Goal: Information Seeking & Learning: Learn about a topic

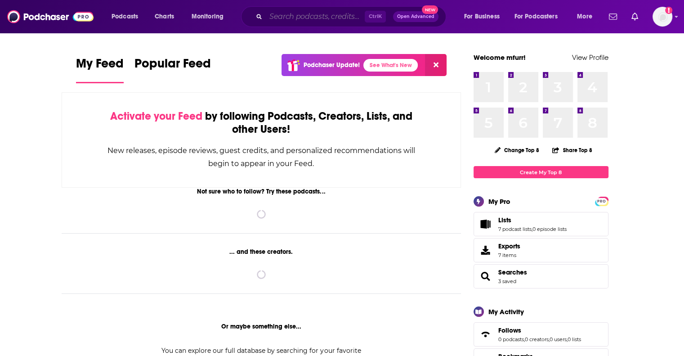
click at [300, 19] on input "Search podcasts, credits, & more..." at bounding box center [315, 16] width 99 height 14
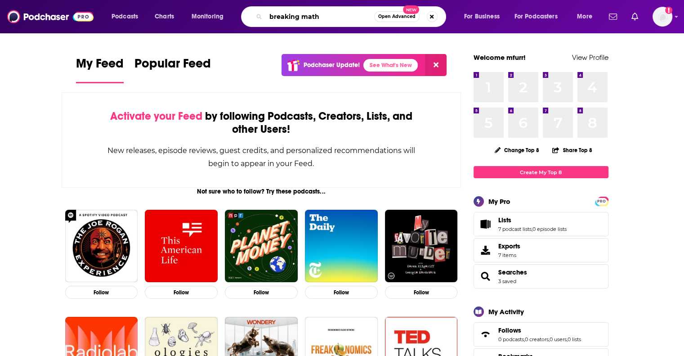
type input "breaking math"
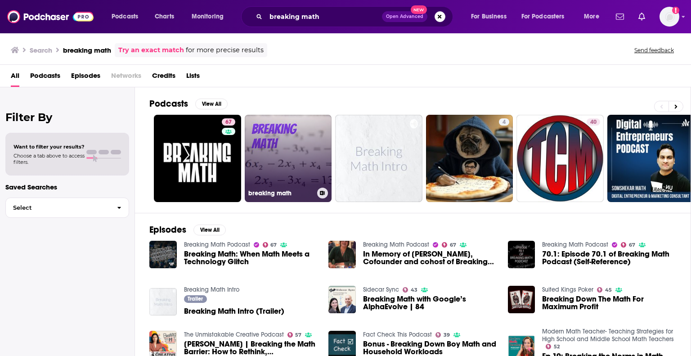
click at [266, 170] on link "breaking math" at bounding box center [288, 158] width 87 height 87
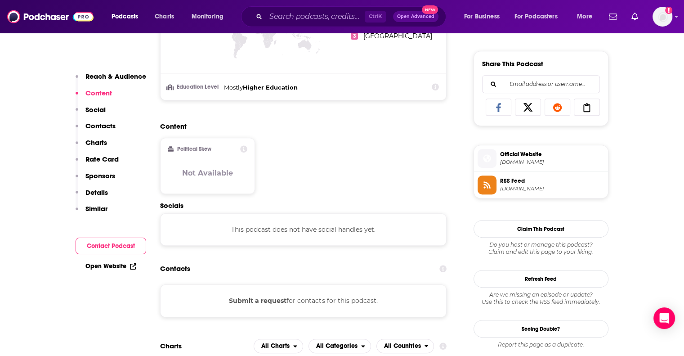
scroll to position [584, 0]
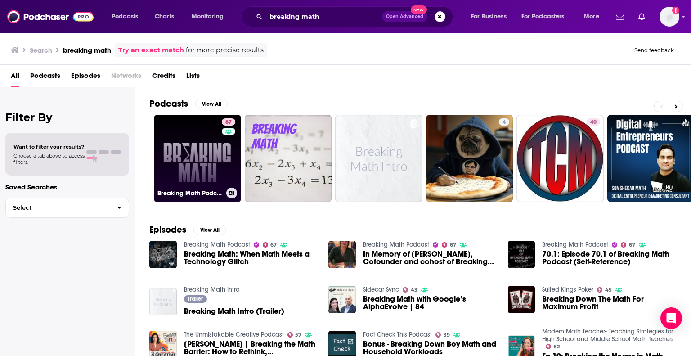
click at [207, 151] on link "67 Breaking Math Podcast" at bounding box center [197, 158] width 87 height 87
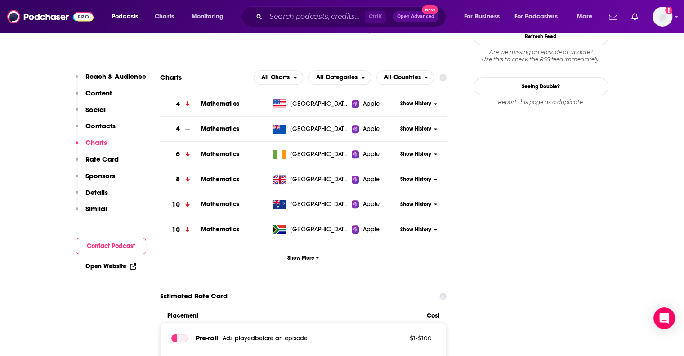
scroll to position [1079, 0]
